Goal: Information Seeking & Learning: Learn about a topic

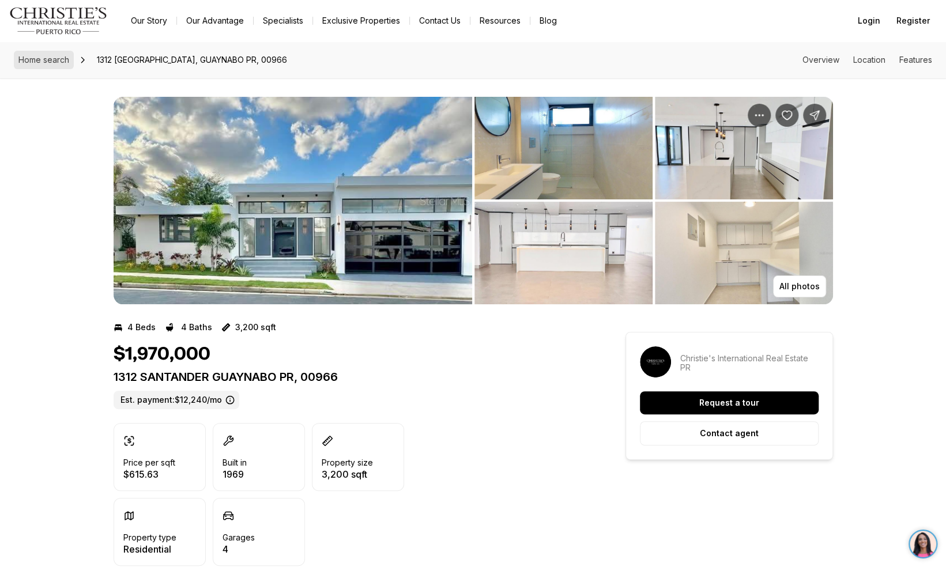
click at [33, 60] on span "Home search" at bounding box center [43, 60] width 51 height 10
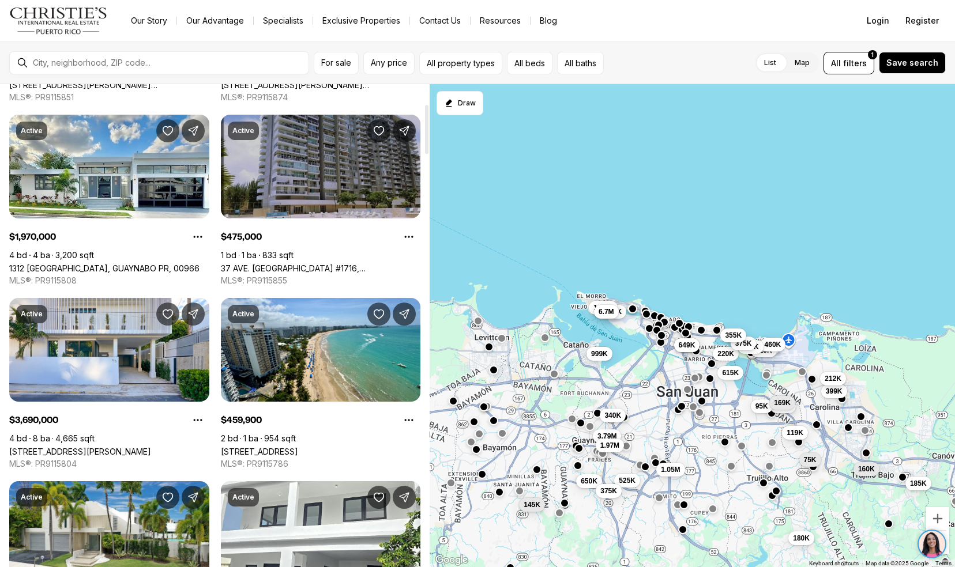
scroll to position [195, 0]
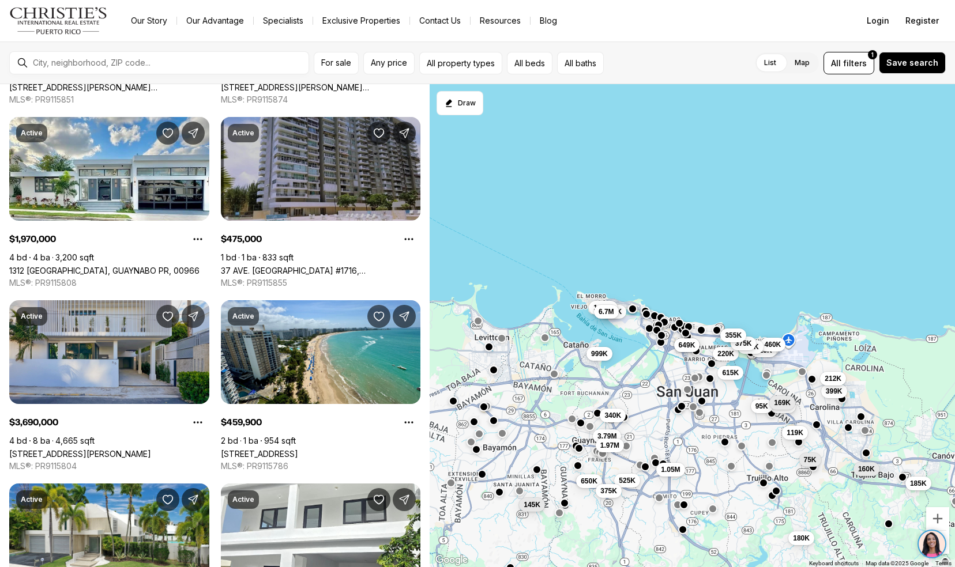
click at [28, 449] on link "66 PLACID COURT, SAN JUAN PR, 00907" at bounding box center [80, 454] width 142 height 10
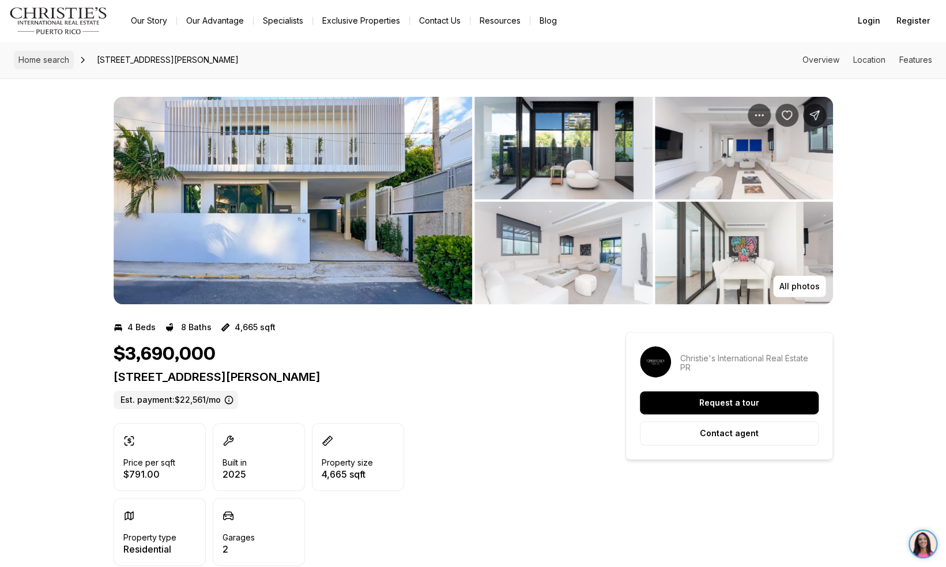
click at [32, 54] on link "Home search" at bounding box center [44, 60] width 60 height 18
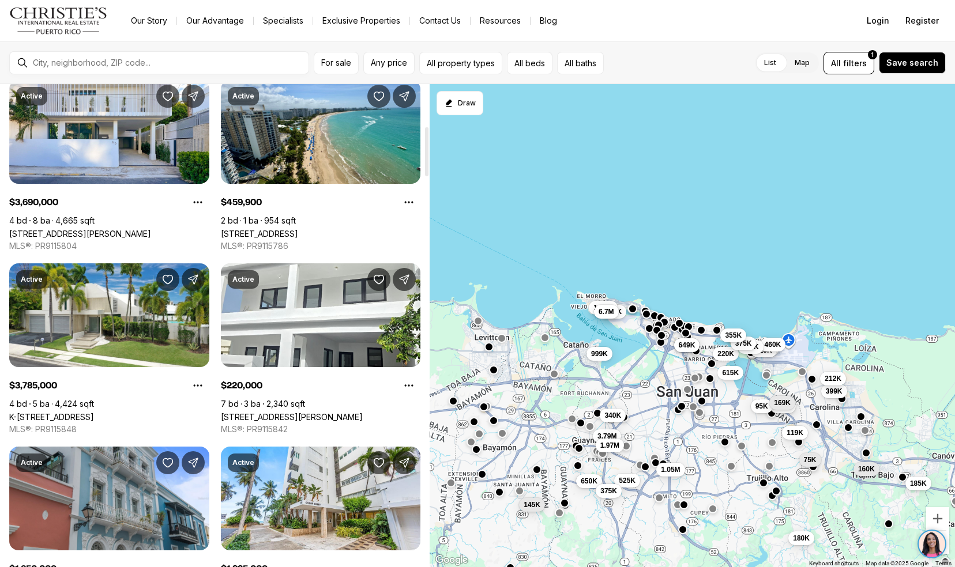
scroll to position [415, 0]
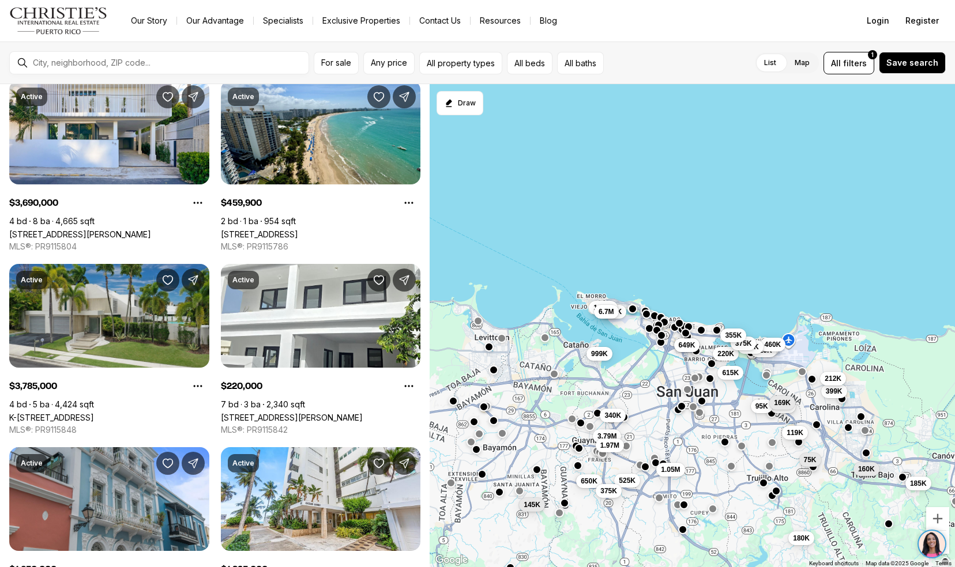
click at [16, 413] on link "K-[STREET_ADDRESS]" at bounding box center [51, 418] width 85 height 10
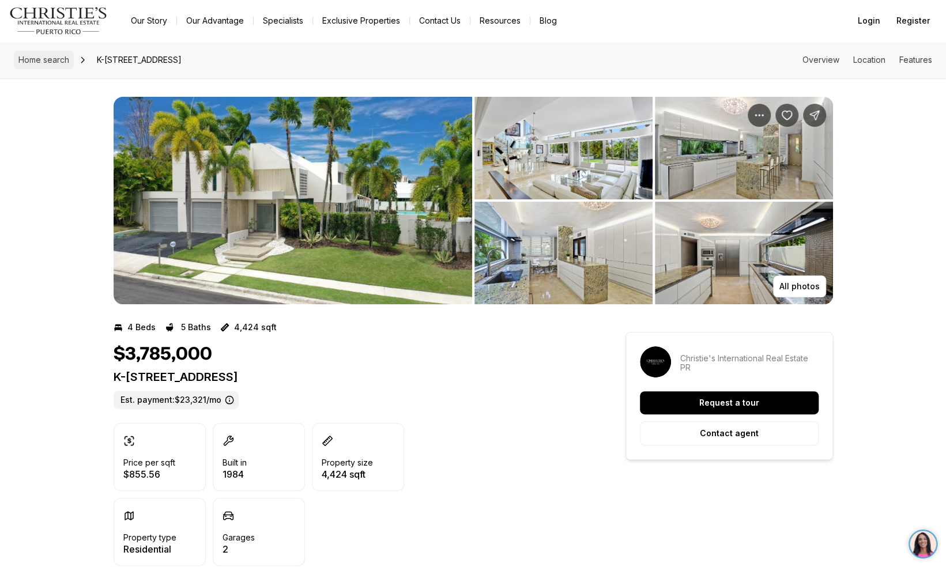
click at [15, 64] on link "Home search" at bounding box center [44, 60] width 60 height 18
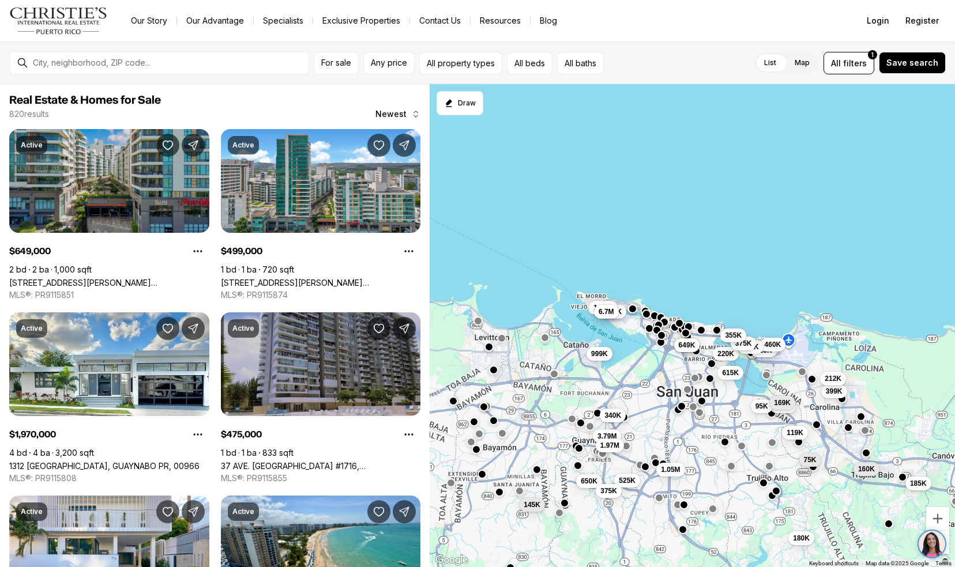
click at [32, 278] on link "[STREET_ADDRESS][PERSON_NAME][PERSON_NAME]" at bounding box center [109, 283] width 200 height 10
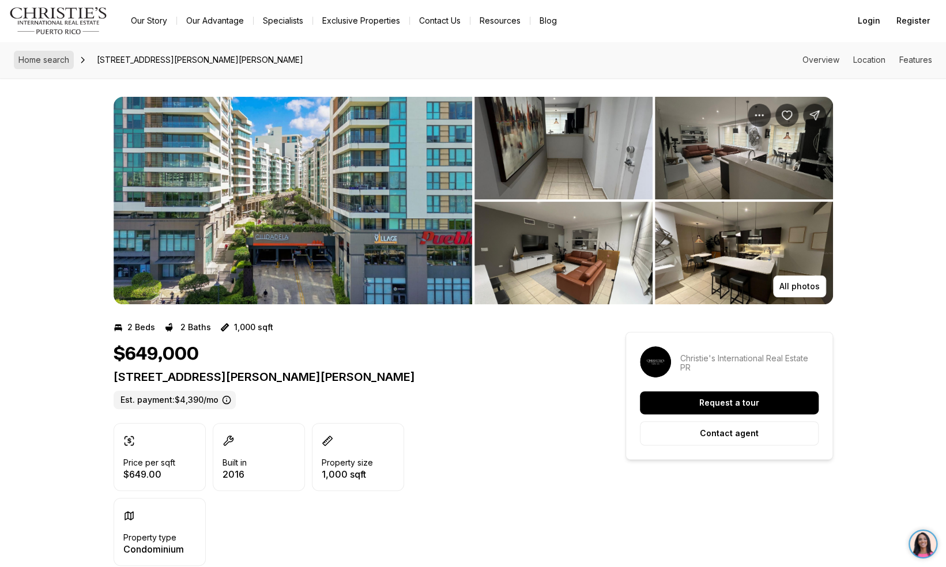
click at [37, 61] on span "Home search" at bounding box center [43, 60] width 51 height 10
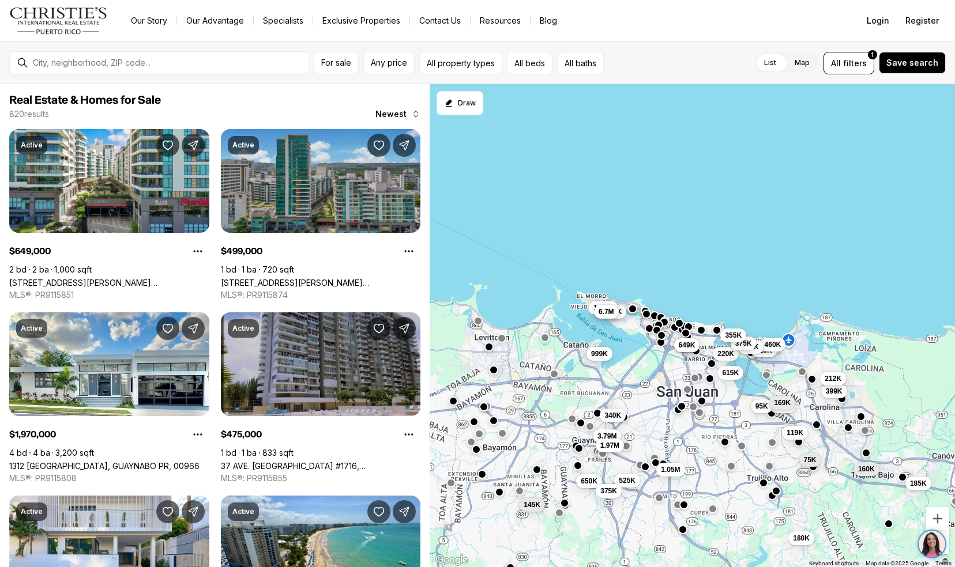
click at [244, 278] on link "[STREET_ADDRESS][PERSON_NAME][PERSON_NAME]" at bounding box center [321, 283] width 200 height 10
